Goal: Task Accomplishment & Management: Manage account settings

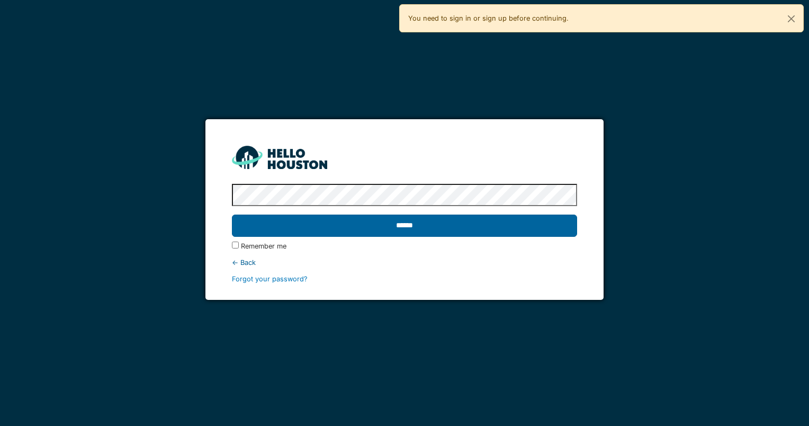
click at [402, 224] on input "******" at bounding box center [404, 225] width 345 height 22
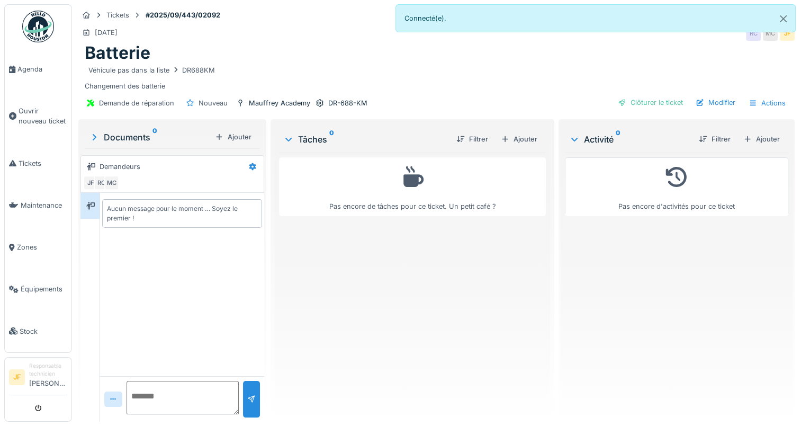
scroll to position [8, 0]
click at [519, 132] on div "Ajouter" at bounding box center [519, 139] width 45 height 14
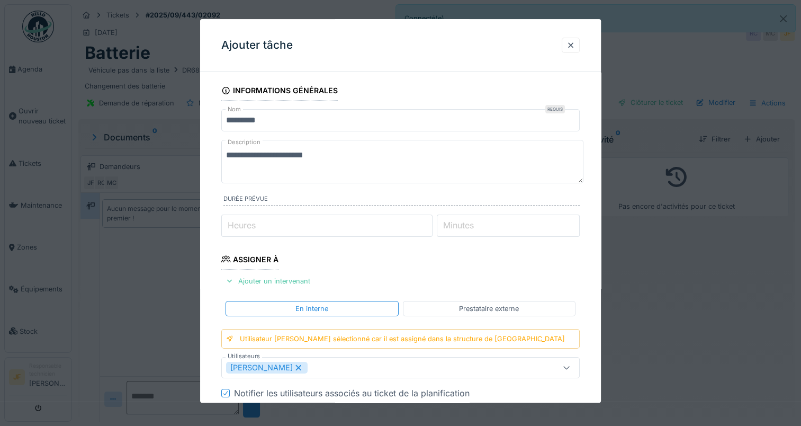
click at [268, 222] on input "Heures" at bounding box center [326, 225] width 211 height 22
click at [429, 220] on input "*" at bounding box center [326, 225] width 211 height 22
type input "*"
click at [429, 228] on input "*" at bounding box center [326, 225] width 211 height 22
click at [463, 227] on label "Minutes" at bounding box center [458, 225] width 35 height 13
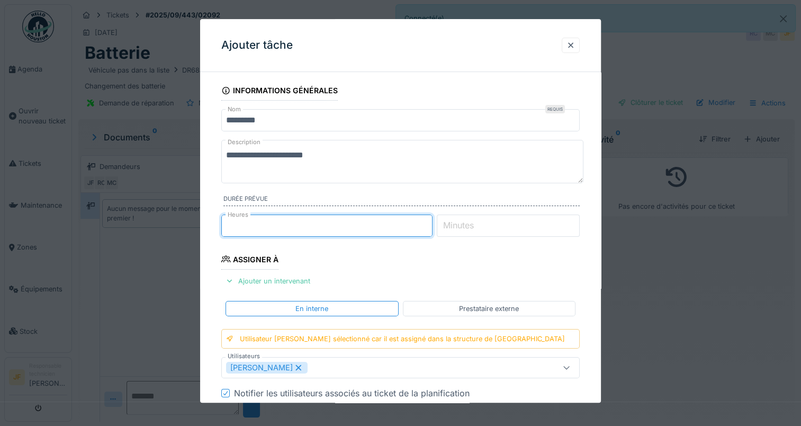
click at [463, 227] on input "Minutes" at bounding box center [508, 225] width 143 height 22
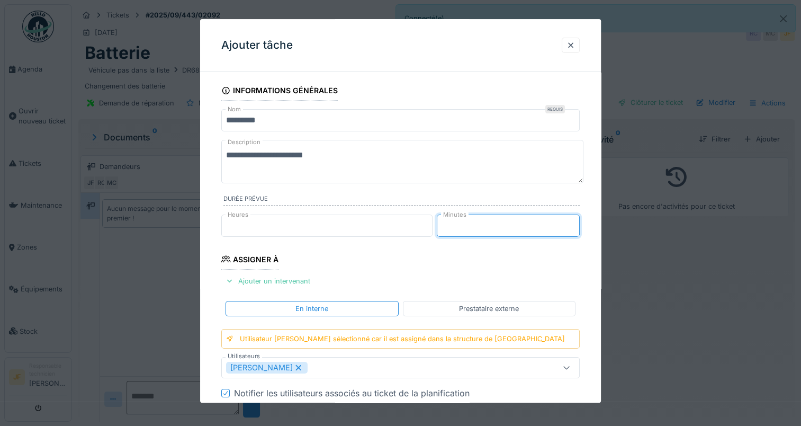
type input "**"
click at [576, 220] on input "**" at bounding box center [508, 225] width 143 height 22
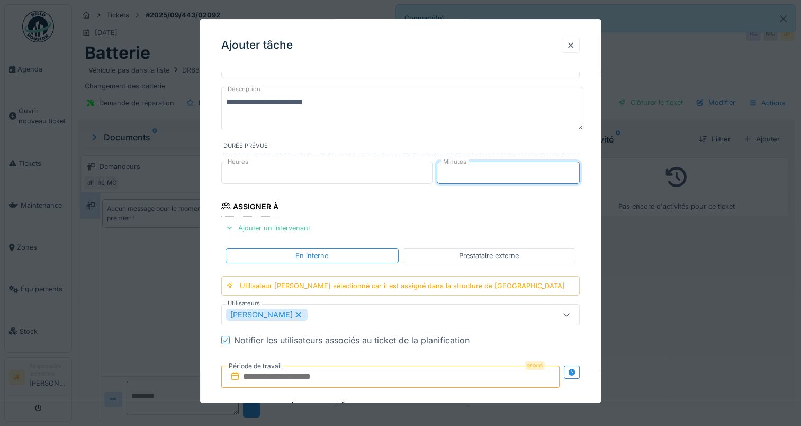
scroll to position [159, 0]
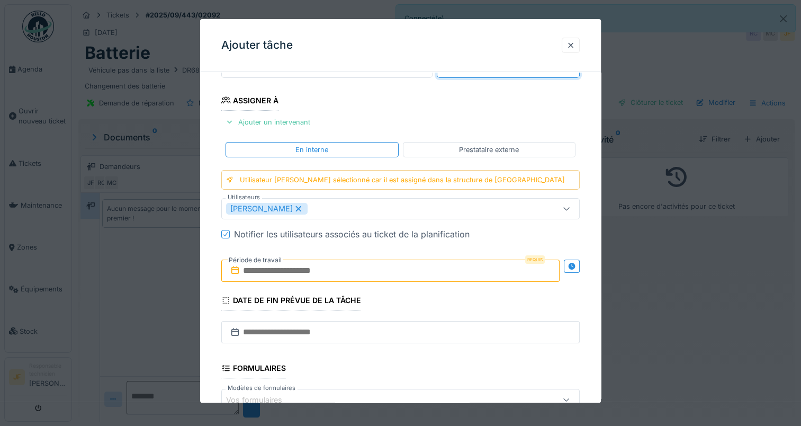
click at [317, 267] on input "text" at bounding box center [390, 270] width 338 height 22
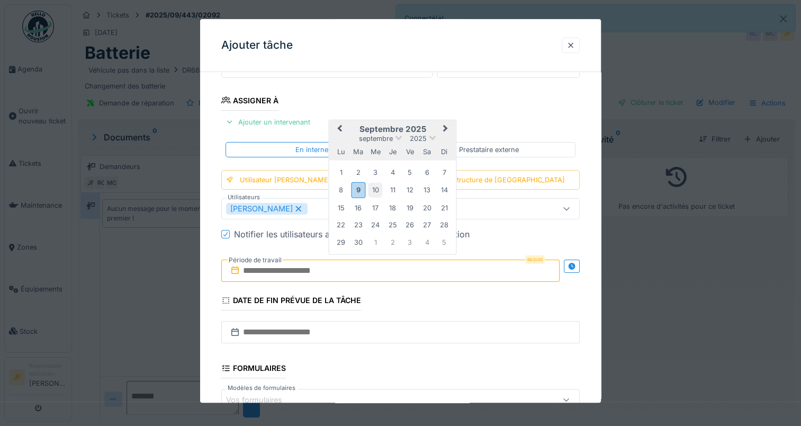
click at [375, 186] on div "10" at bounding box center [375, 190] width 14 height 14
click at [357, 186] on div "9" at bounding box center [358, 189] width 14 height 15
click at [375, 186] on div "10" at bounding box center [375, 190] width 14 height 14
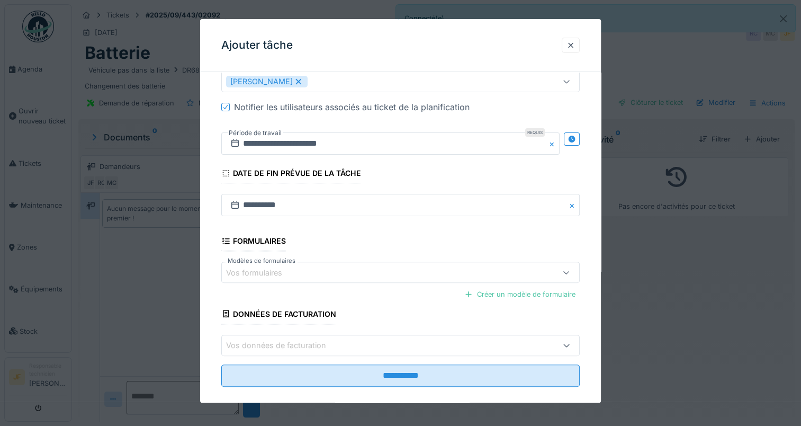
scroll to position [297, 0]
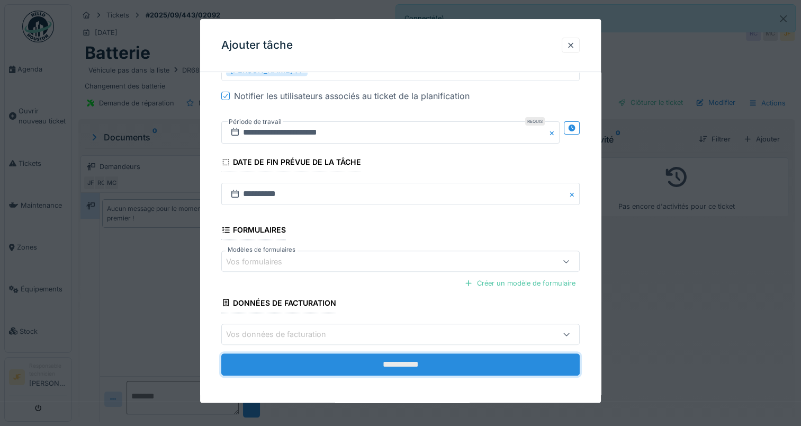
click at [394, 361] on input "**********" at bounding box center [400, 364] width 358 height 22
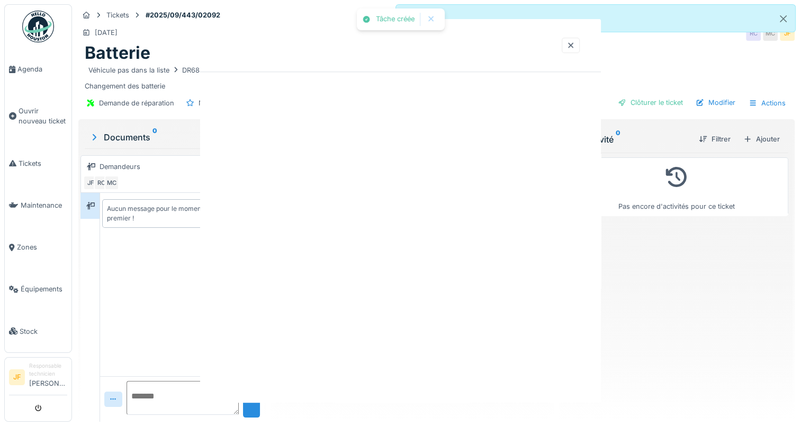
scroll to position [0, 0]
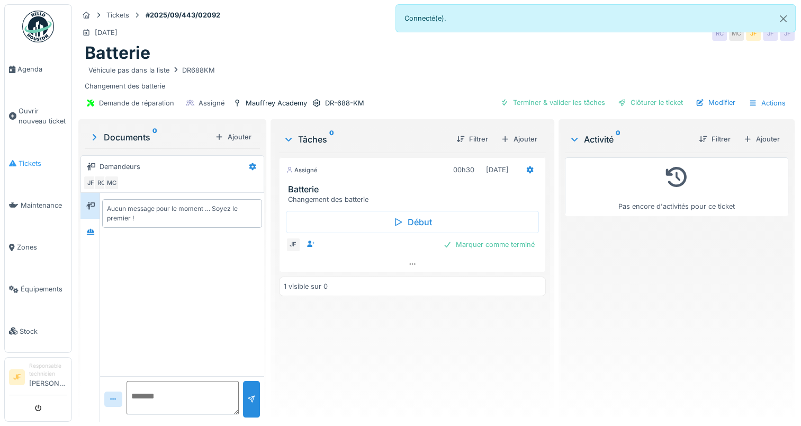
click at [24, 158] on span "Tickets" at bounding box center [43, 163] width 49 height 10
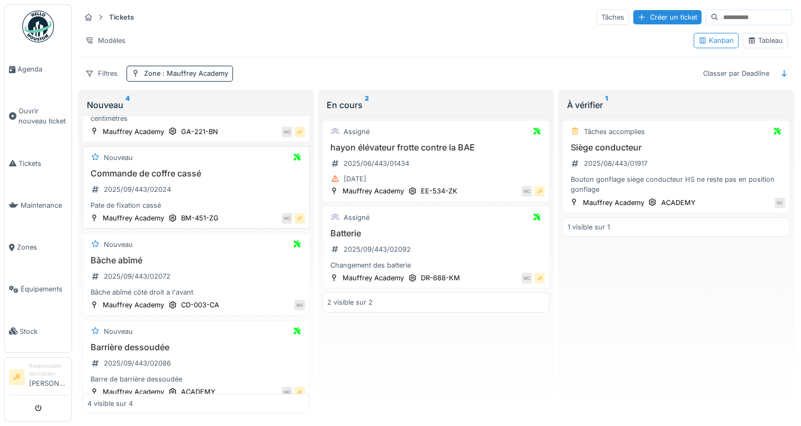
scroll to position [81, 0]
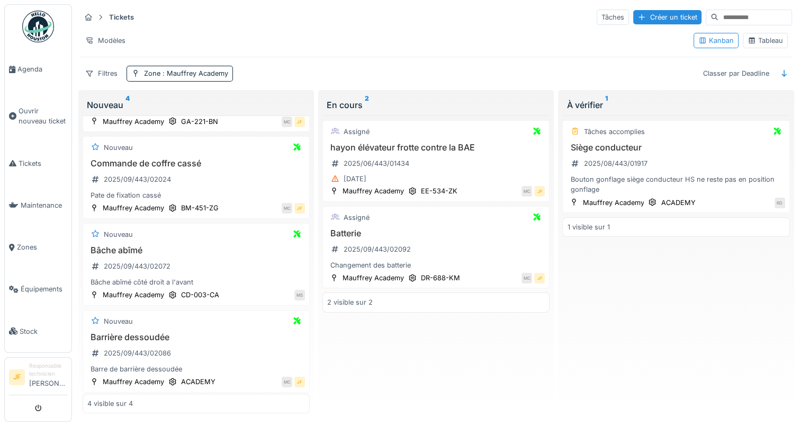
click at [591, 101] on div "À vérifier 1" at bounding box center [675, 104] width 219 height 13
click at [606, 147] on h3 "Siège conducteur" at bounding box center [676, 147] width 218 height 10
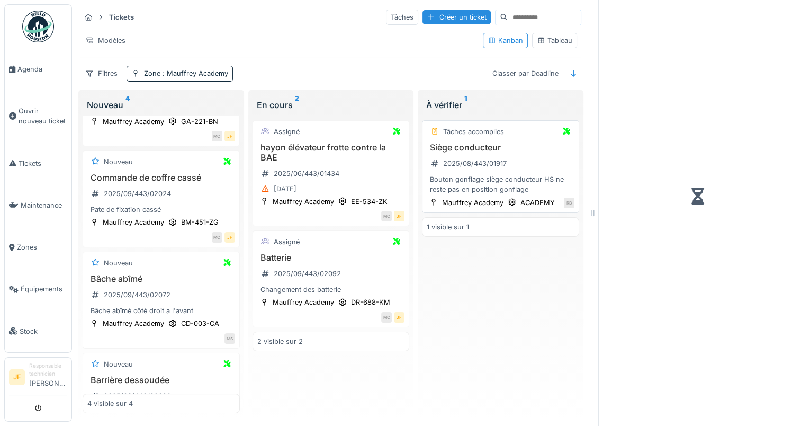
scroll to position [80, 0]
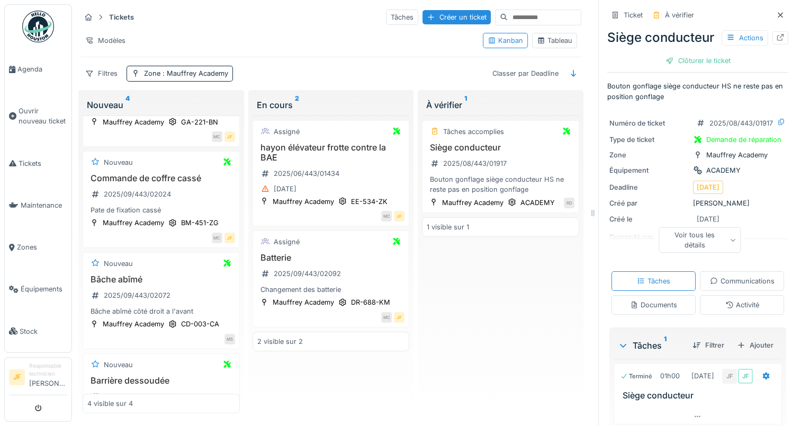
click at [700, 252] on div "Voir tous les détails" at bounding box center [700, 239] width 82 height 25
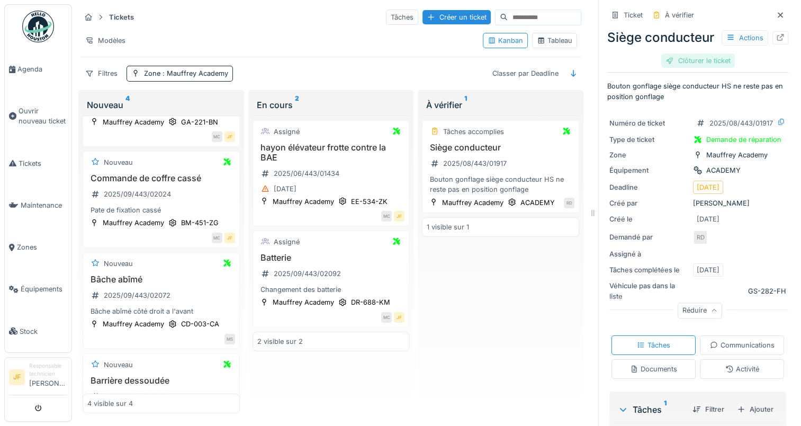
click at [680, 68] on div "Clôturer le ticket" at bounding box center [698, 60] width 74 height 14
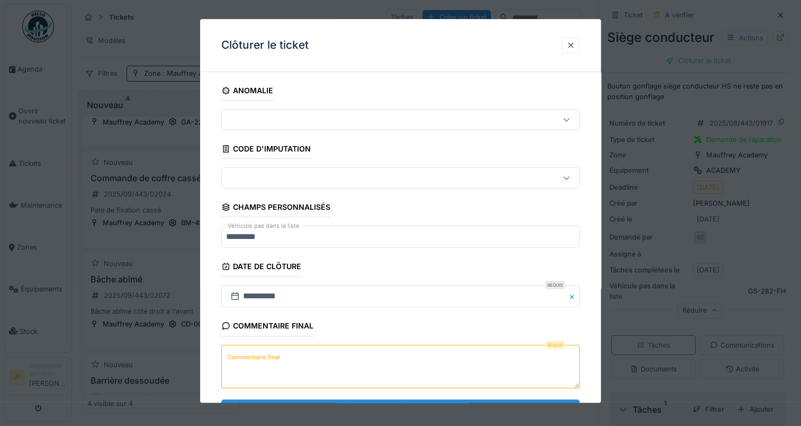
scroll to position [47, 0]
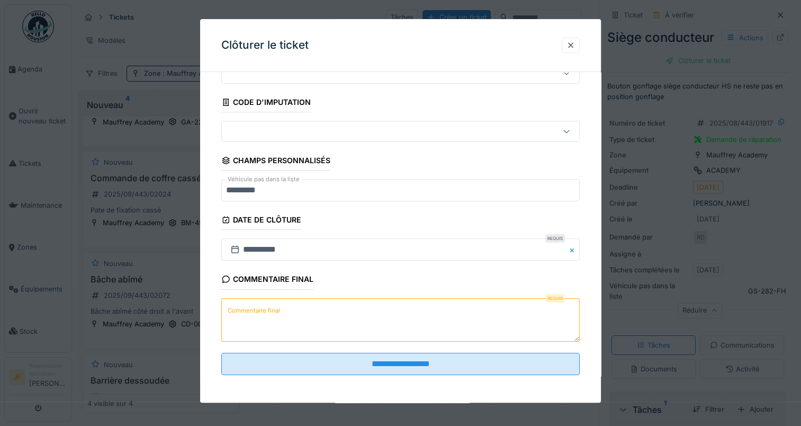
click at [311, 319] on textarea "Commentaire final" at bounding box center [400, 319] width 358 height 43
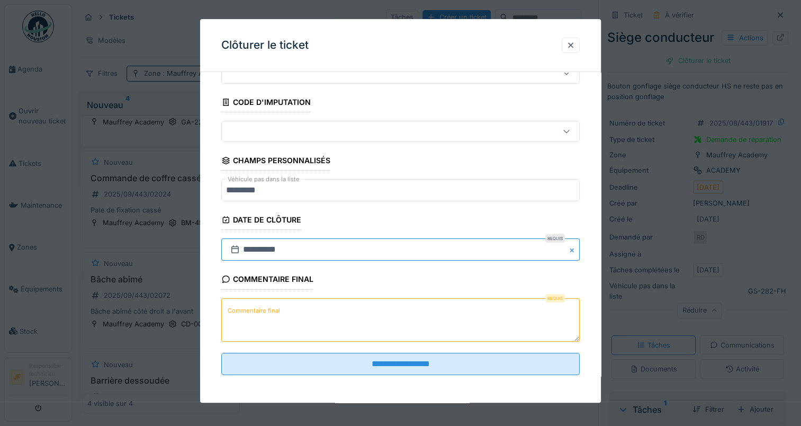
click at [323, 246] on input "**********" at bounding box center [400, 250] width 358 height 22
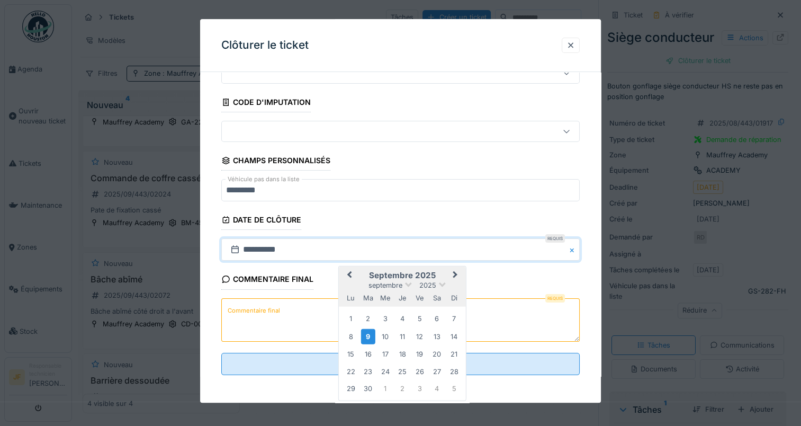
click at [349, 273] on span "Previous Month" at bounding box center [349, 275] width 0 height 13
click at [420, 351] on div "15" at bounding box center [419, 353] width 14 height 14
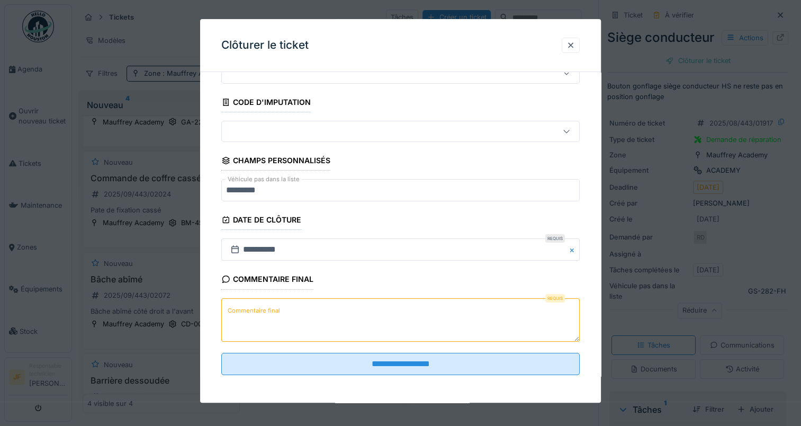
click at [307, 308] on textarea "Commentaire final" at bounding box center [400, 319] width 358 height 43
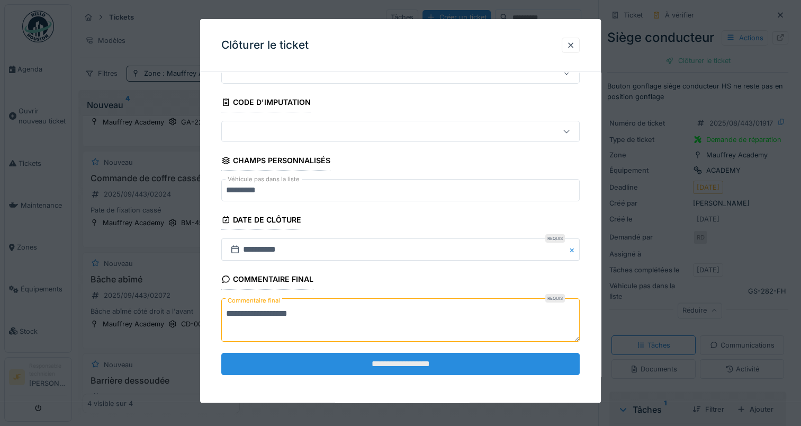
type textarea "**********"
click at [398, 365] on input "**********" at bounding box center [400, 364] width 358 height 22
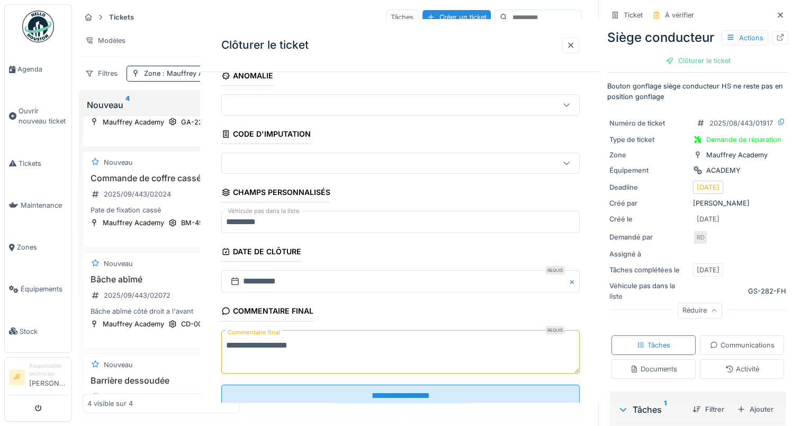
scroll to position [0, 0]
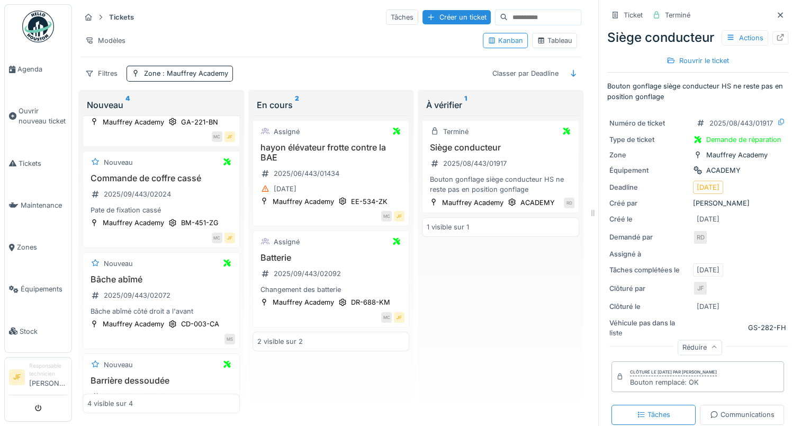
click at [776, 13] on icon at bounding box center [780, 15] width 8 height 7
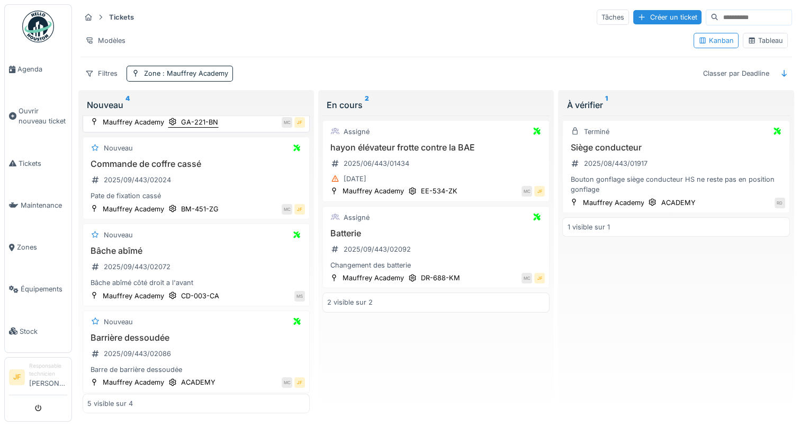
scroll to position [178, 0]
